Goal: Information Seeking & Learning: Learn about a topic

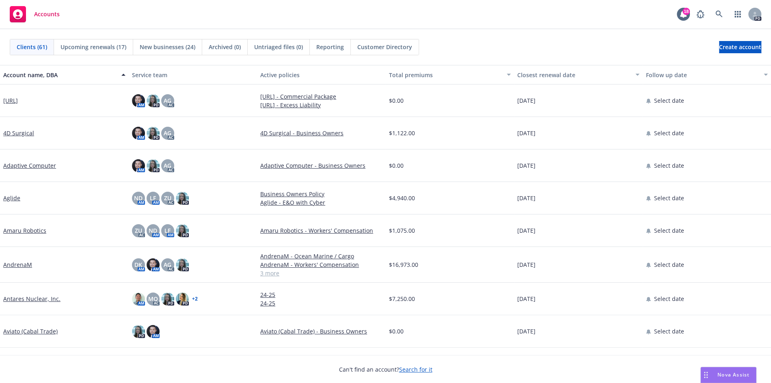
scroll to position [13, 0]
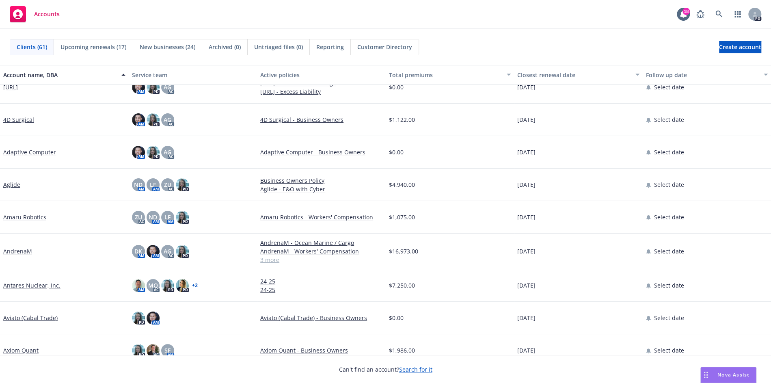
click at [739, 377] on span "Nova Assist" at bounding box center [734, 374] width 32 height 7
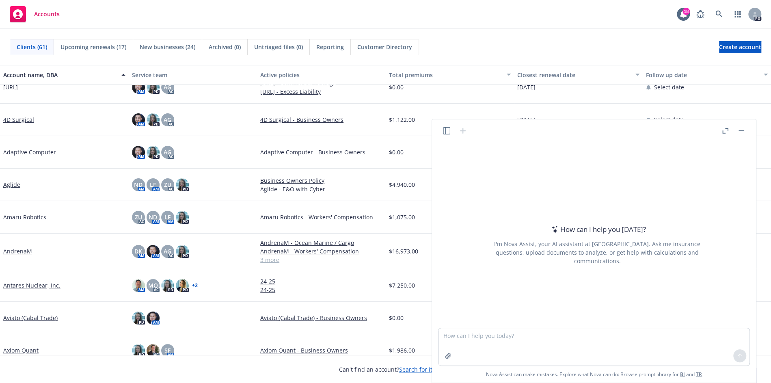
click at [443, 133] on icon "button" at bounding box center [446, 130] width 7 height 7
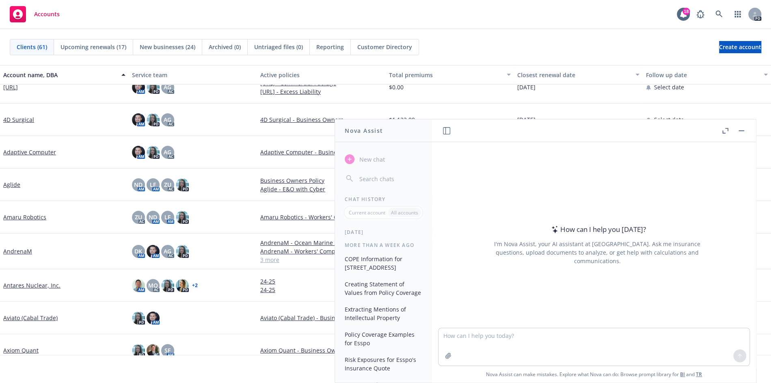
scroll to position [0, 0]
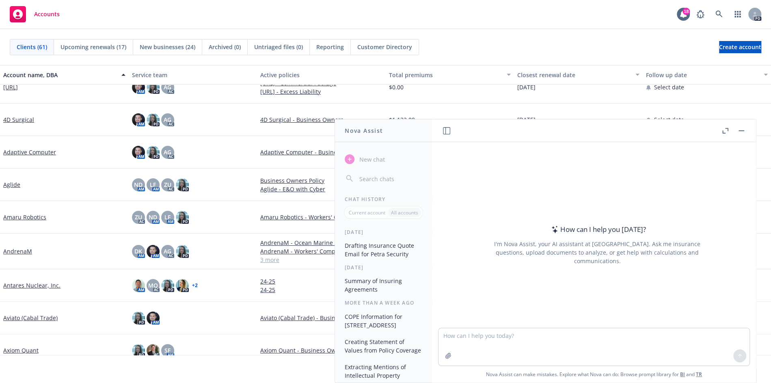
click at [402, 253] on button "Drafting Insurance Quote Email for Petra Security" at bounding box center [384, 250] width 84 height 22
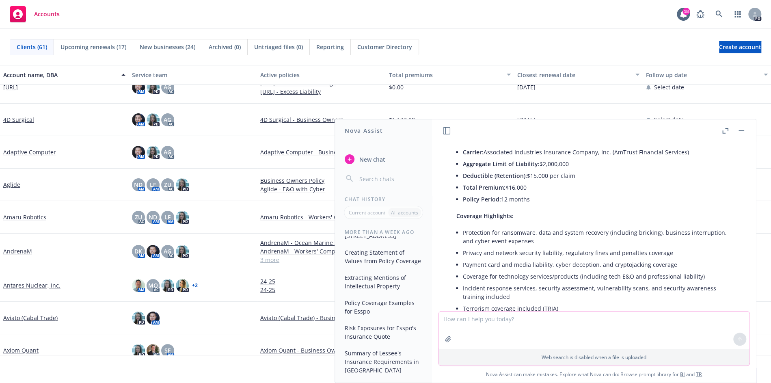
scroll to position [809, 0]
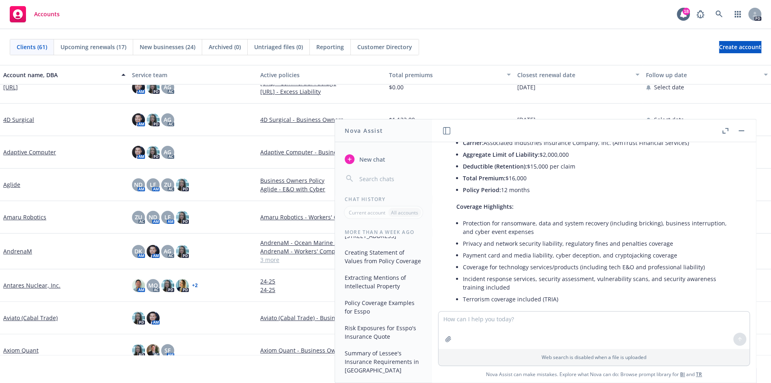
click at [723, 133] on icon "button" at bounding box center [726, 131] width 6 height 6
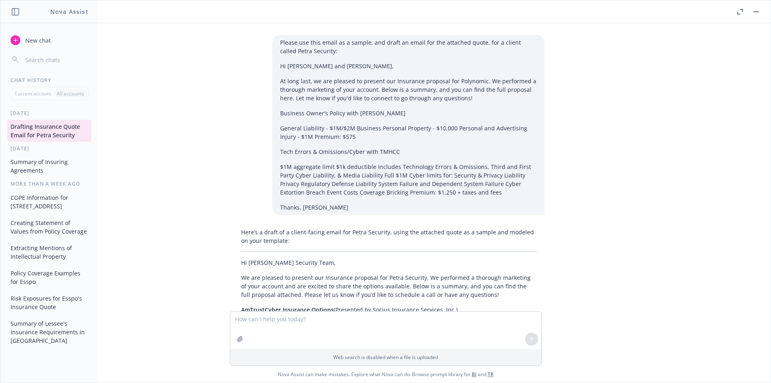
scroll to position [0, 0]
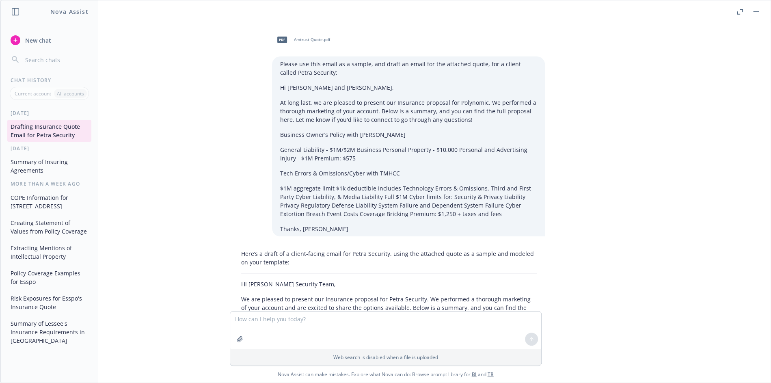
click at [30, 204] on button "COPE Information for [STREET_ADDRESS]" at bounding box center [49, 202] width 84 height 22
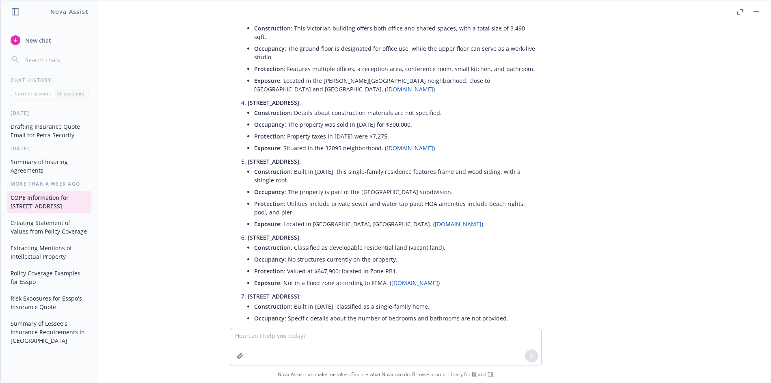
scroll to position [278, 0]
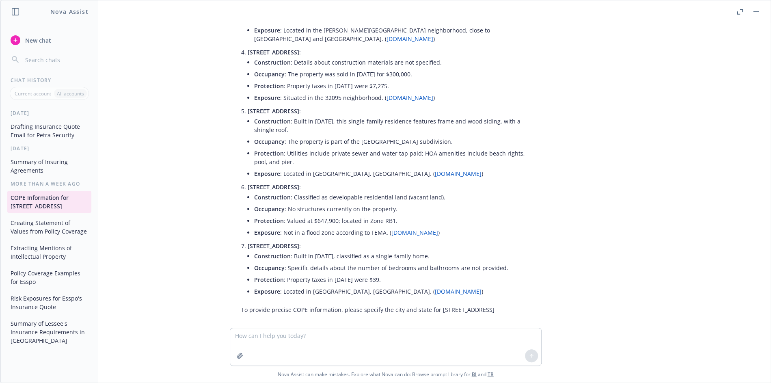
click at [37, 228] on button "Creating Statement of Values from Policy Coverage" at bounding box center [49, 227] width 84 height 22
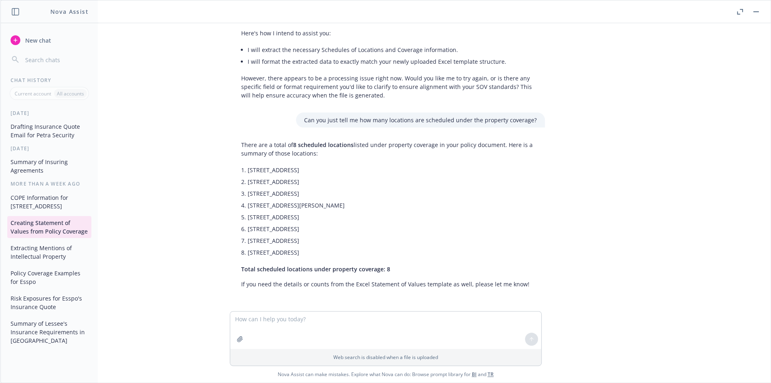
scroll to position [991, 0]
click at [44, 250] on button "Extracting Mentions of Intellectual Property" at bounding box center [49, 252] width 84 height 22
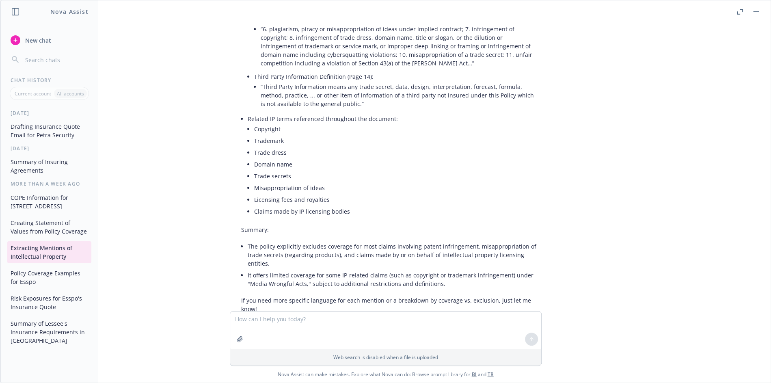
scroll to position [223, 0]
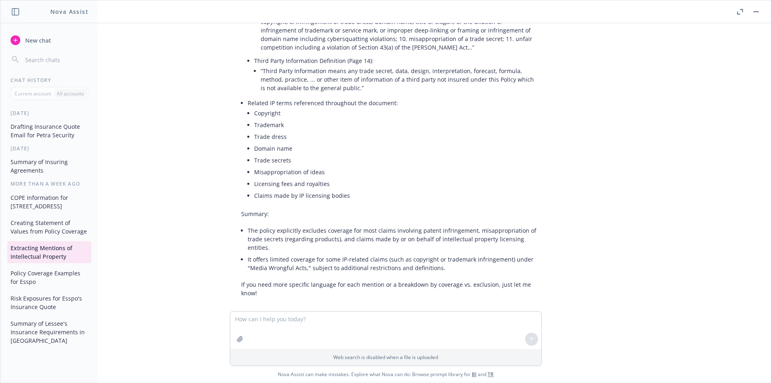
click at [39, 275] on button "Policy Coverage Examples for Esspo" at bounding box center [49, 277] width 84 height 22
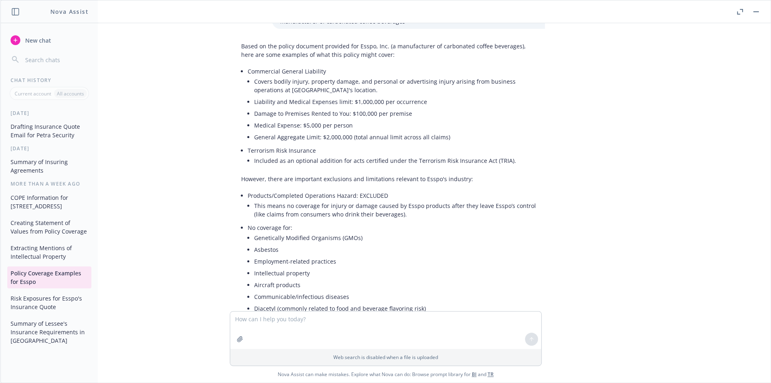
scroll to position [0, 0]
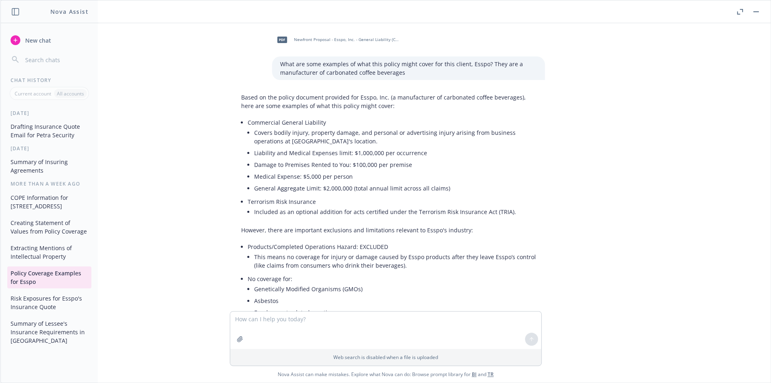
click at [43, 302] on button "Risk Exposures for Esspo's Insurance Quote" at bounding box center [49, 303] width 84 height 22
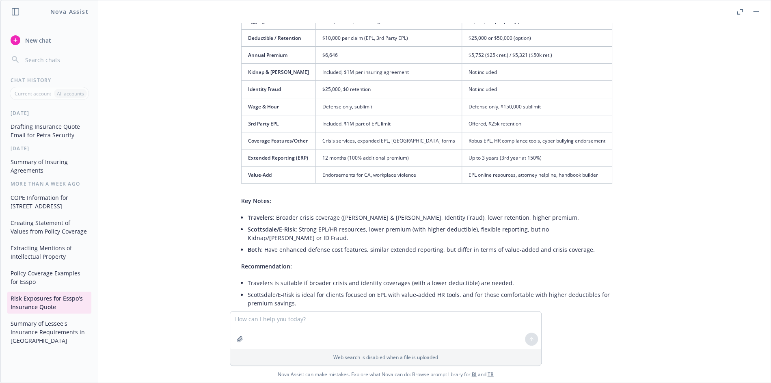
scroll to position [1006, 0]
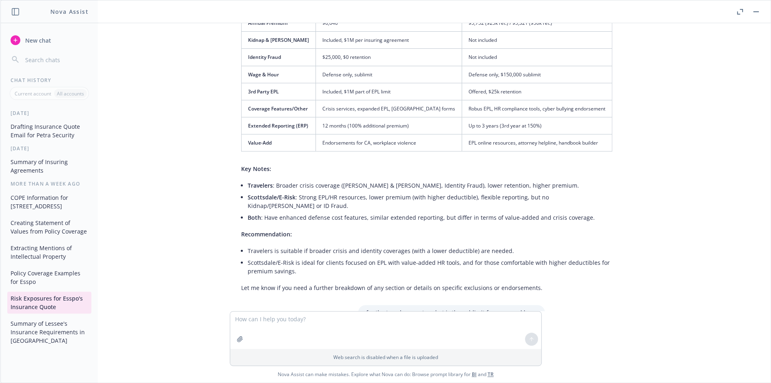
click at [65, 91] on p "All accounts" at bounding box center [70, 93] width 27 height 7
click at [34, 93] on p "Current account" at bounding box center [33, 93] width 37 height 7
click at [43, 331] on button "Summary of Lessee's Insurance Requirements in [GEOGRAPHIC_DATA]" at bounding box center [49, 332] width 84 height 30
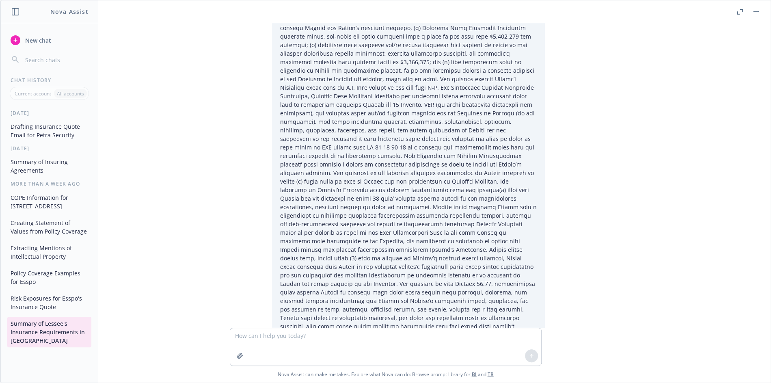
scroll to position [0, 0]
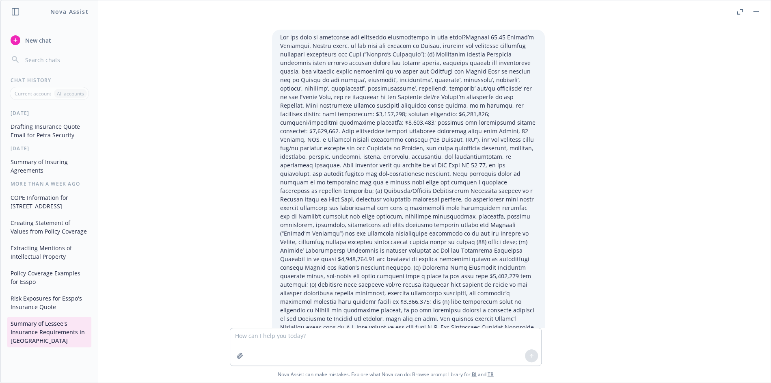
click at [17, 14] on icon "button" at bounding box center [15, 11] width 7 height 7
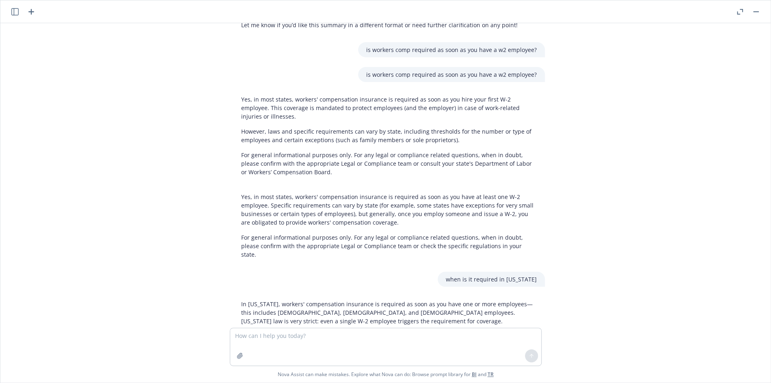
scroll to position [1103, 0]
click at [739, 9] on icon "button" at bounding box center [740, 12] width 6 height 6
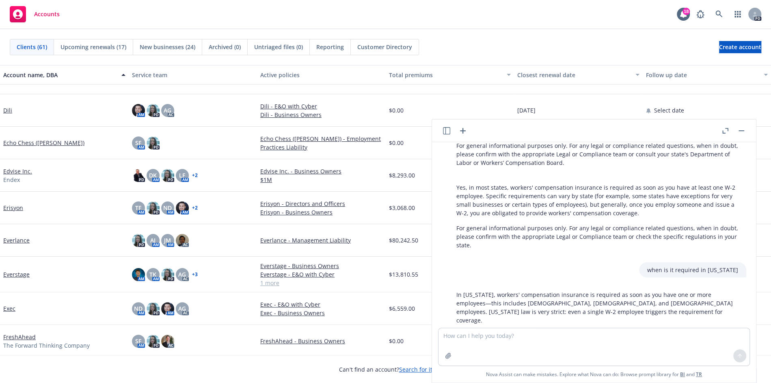
scroll to position [675, 0]
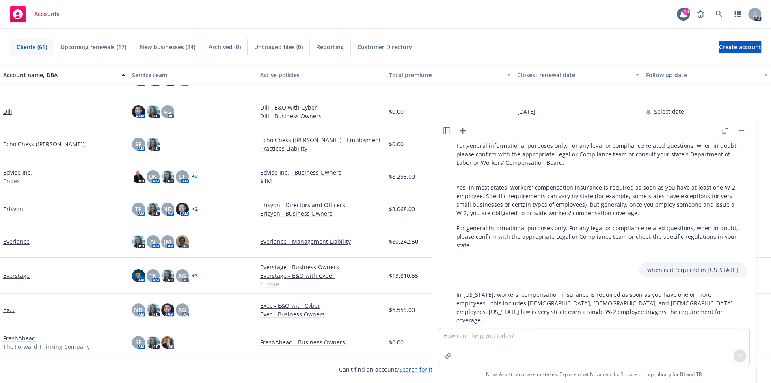
click at [44, 144] on link "Echo Chess ([PERSON_NAME])" at bounding box center [43, 144] width 81 height 9
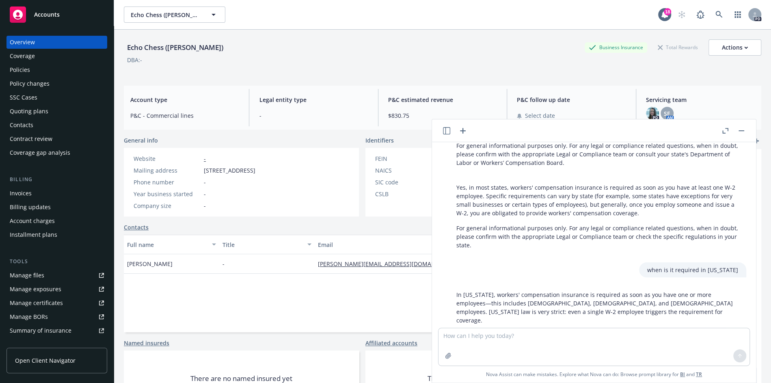
click at [741, 131] on button "button" at bounding box center [742, 131] width 10 height 10
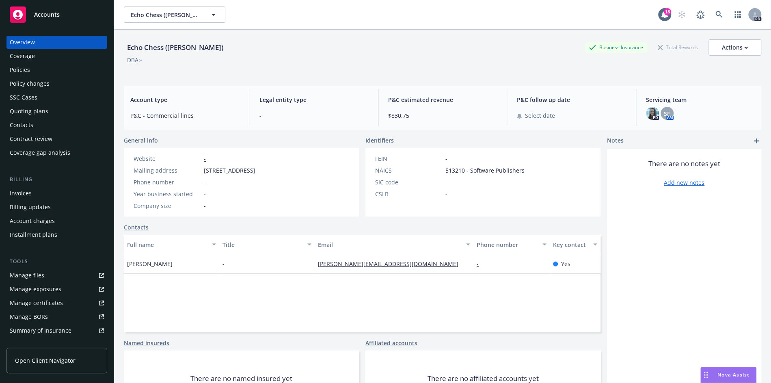
click at [724, 368] on div "Nova Assist" at bounding box center [728, 374] width 55 height 15
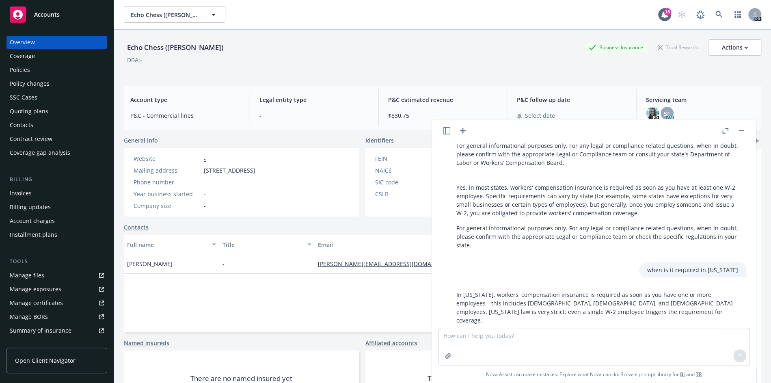
click at [448, 130] on icon "button" at bounding box center [446, 130] width 7 height 7
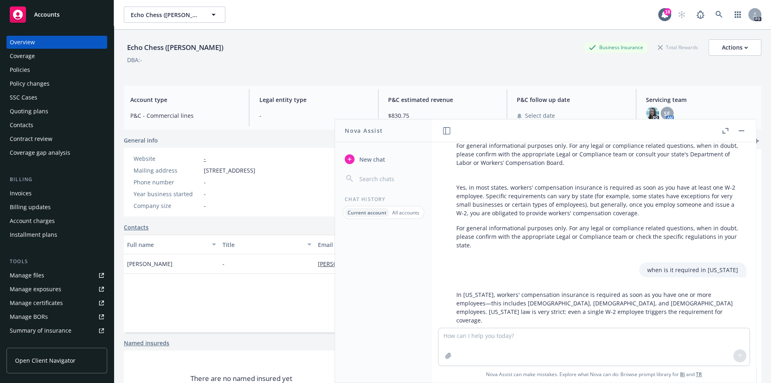
click at [400, 211] on p "All accounts" at bounding box center [405, 212] width 27 height 7
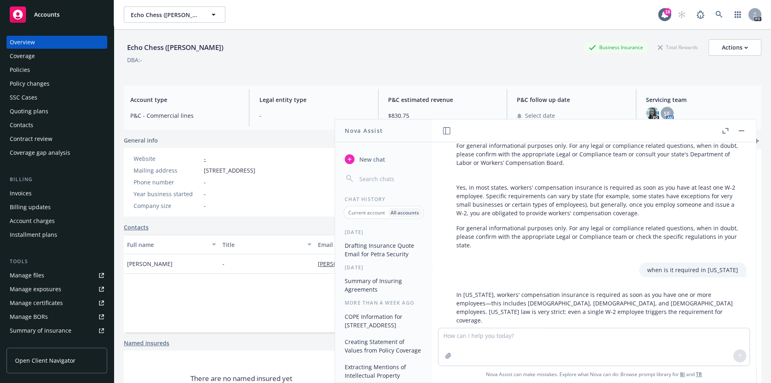
click at [375, 209] on p "Current account" at bounding box center [366, 212] width 37 height 7
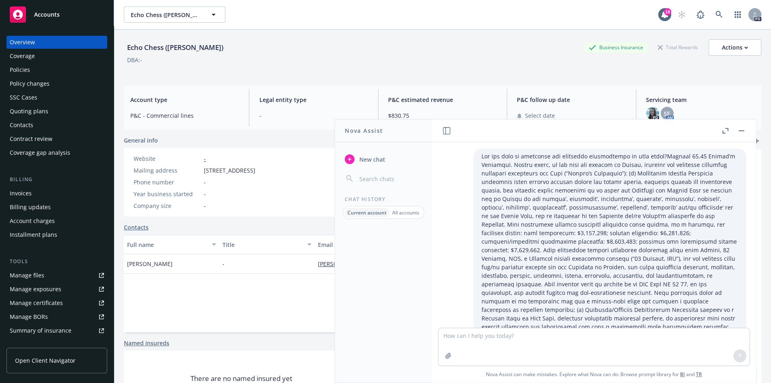
click at [404, 214] on p "All accounts" at bounding box center [405, 212] width 27 height 7
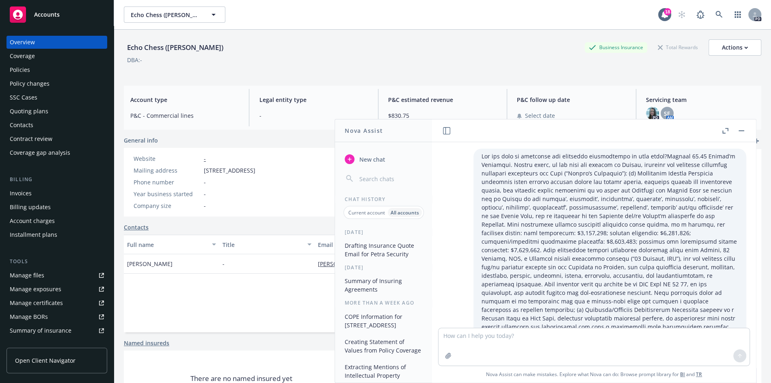
click at [393, 282] on button "Summary of Insuring Agreements" at bounding box center [384, 285] width 84 height 22
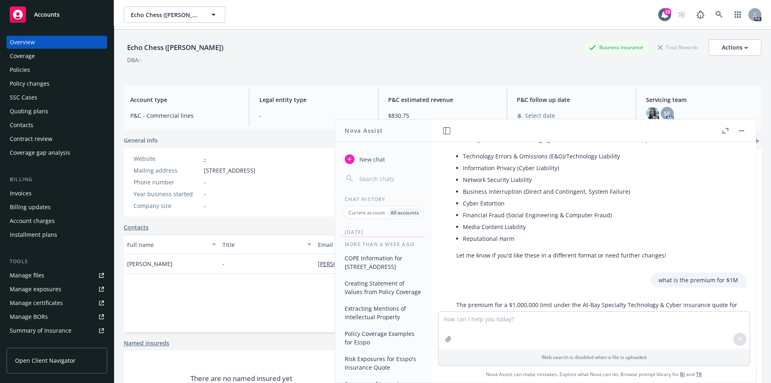
scroll to position [89, 0]
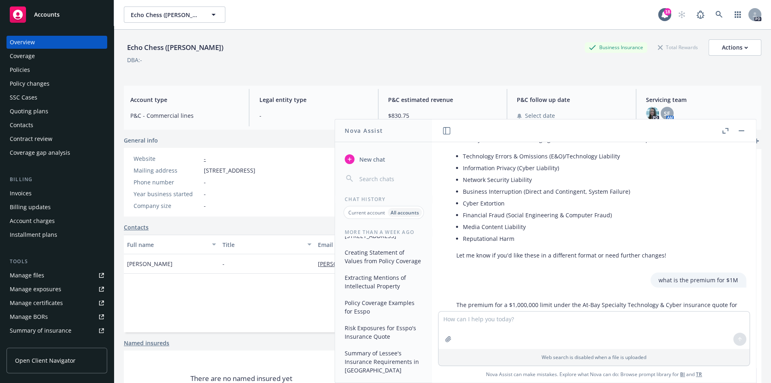
click at [366, 177] on input "button" at bounding box center [390, 178] width 65 height 11
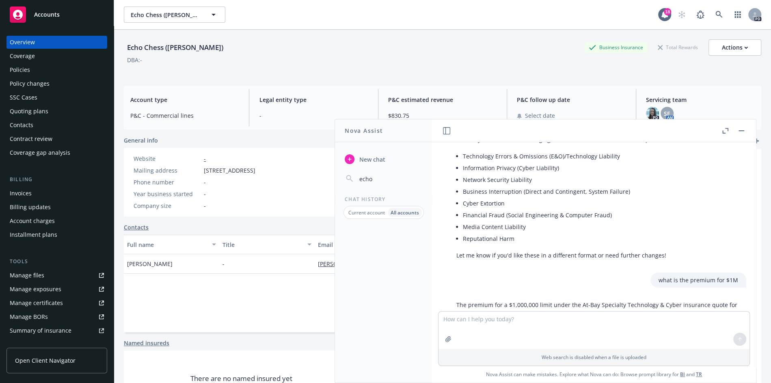
click at [369, 212] on p "Current account" at bounding box center [366, 212] width 37 height 7
click at [398, 212] on p "All accounts" at bounding box center [405, 212] width 27 height 7
click at [377, 177] on input "echo" at bounding box center [390, 178] width 65 height 11
type input "e"
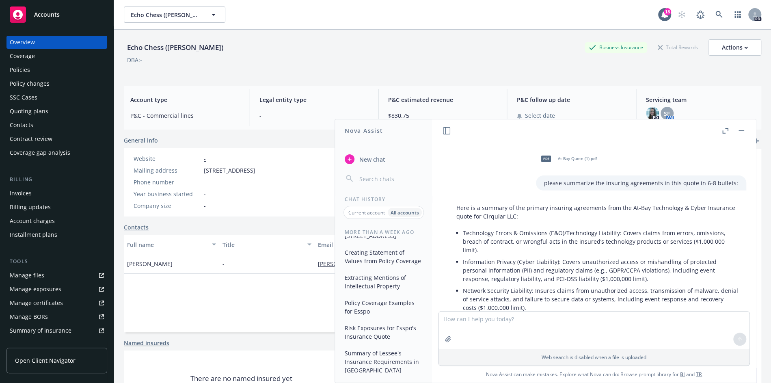
click at [742, 131] on button "button" at bounding box center [742, 131] width 10 height 10
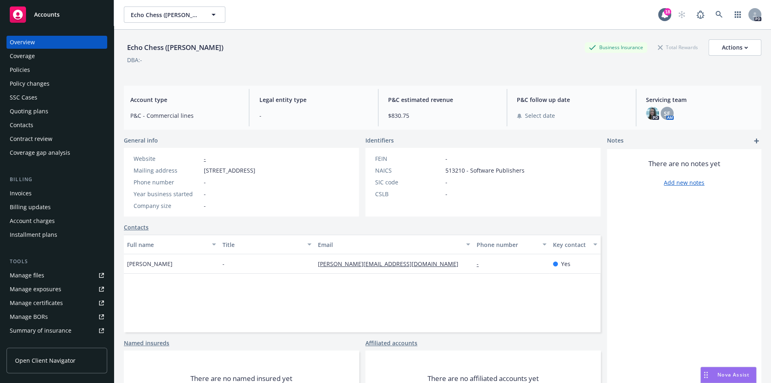
scroll to position [449, 0]
